Goal: Task Accomplishment & Management: Use online tool/utility

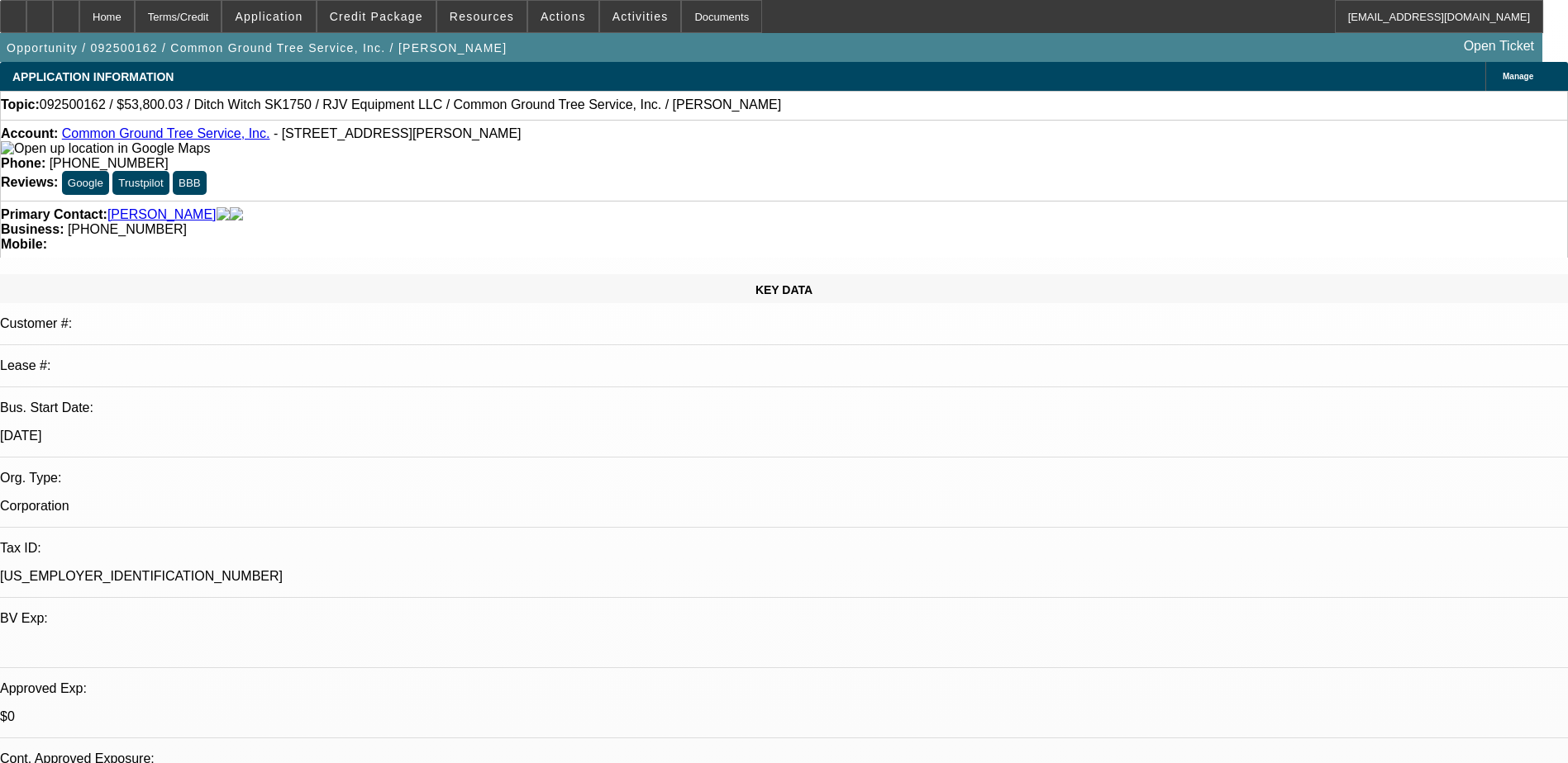
select select "0"
select select "3"
select select "0"
select select "6"
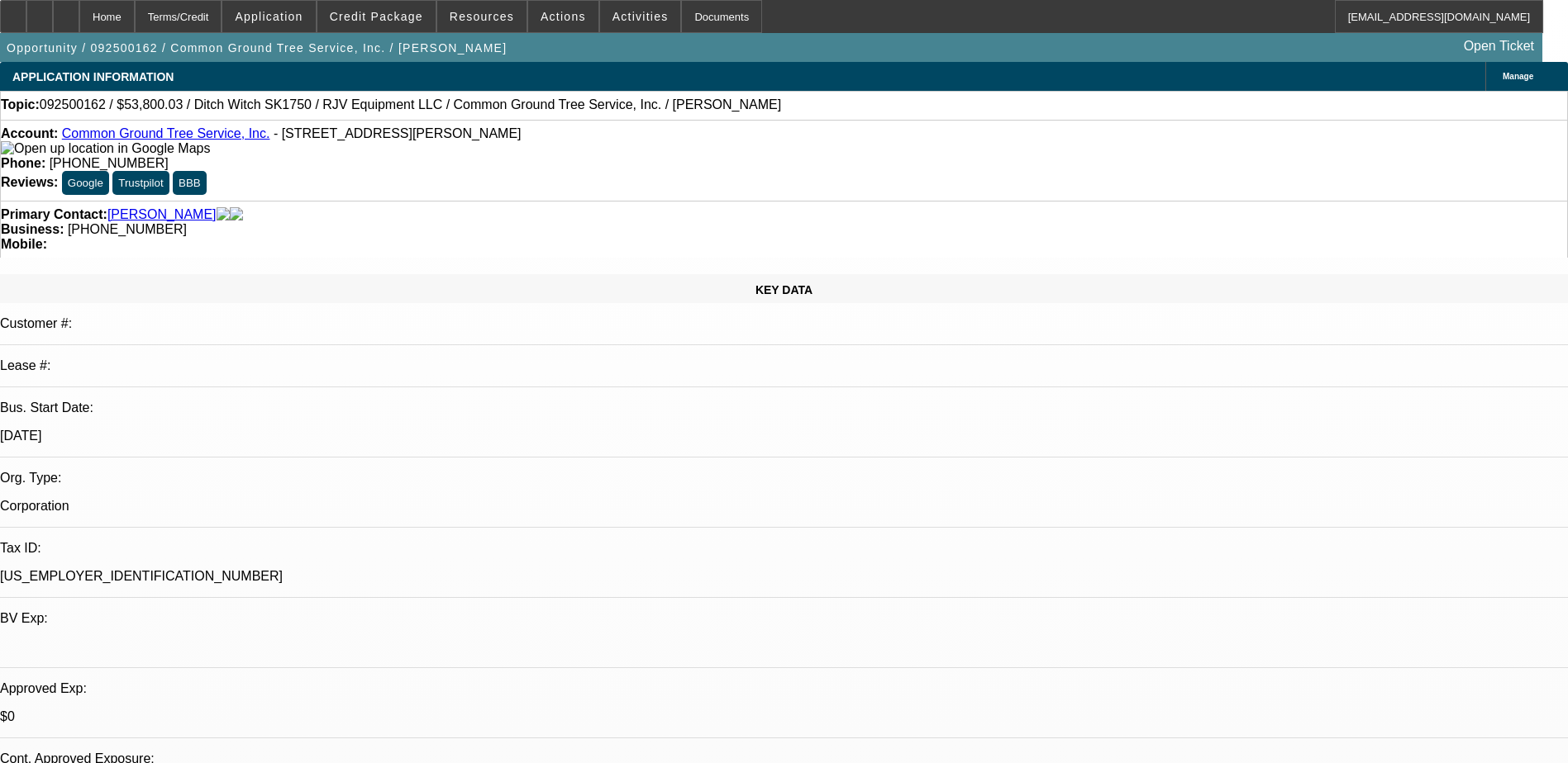
select select "0"
select select "3"
select select "0"
select select "6"
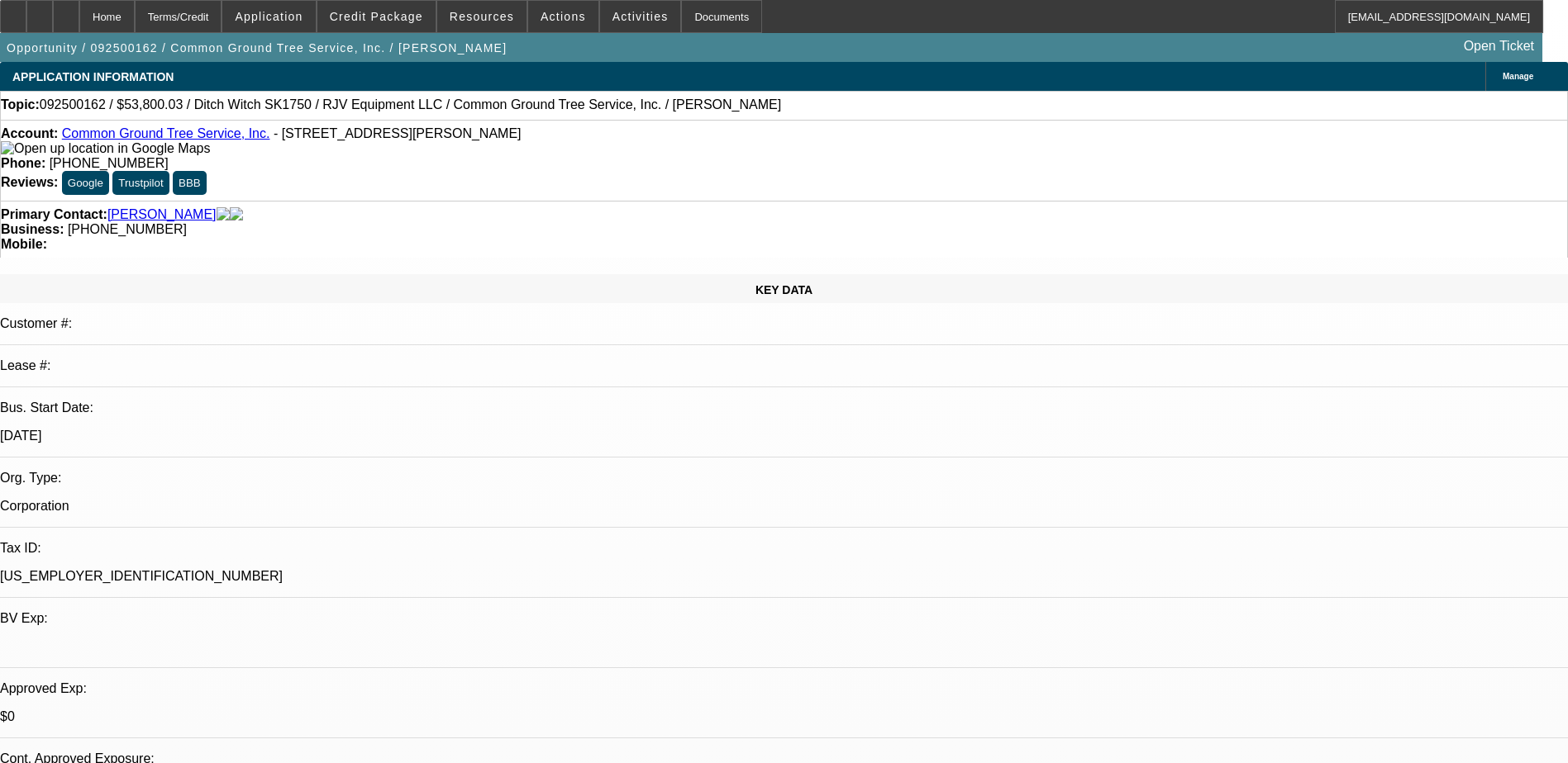
select select "0"
select select "3"
select select "0"
select select "6"
